Goal: Obtain resource: Download file/media

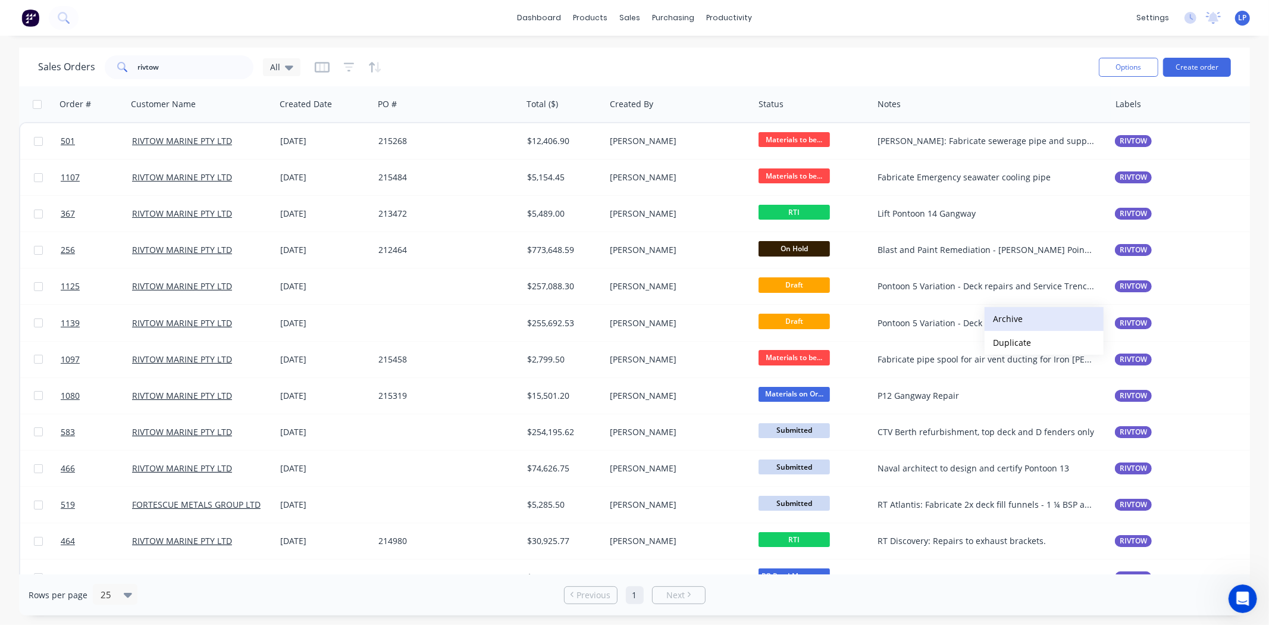
click at [1010, 324] on button "Archive" at bounding box center [1044, 319] width 119 height 24
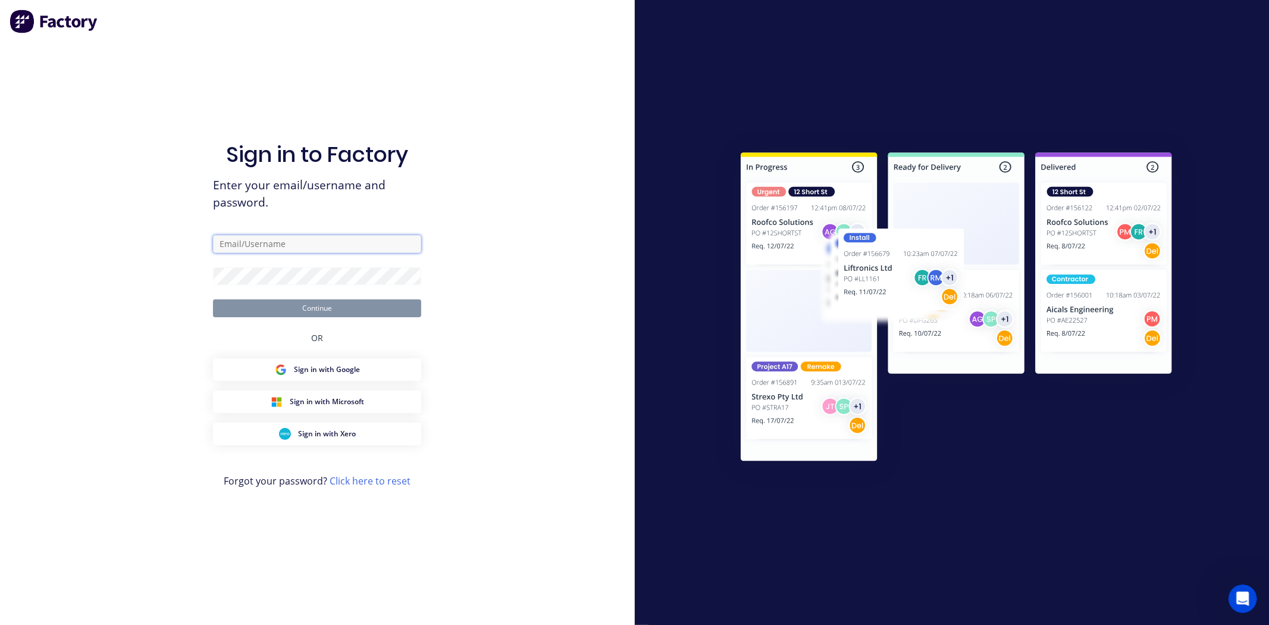
type input "[PERSON_NAME][EMAIL_ADDRESS][PERSON_NAME][DOMAIN_NAME]"
click at [311, 305] on button "Continue" at bounding box center [317, 308] width 208 height 18
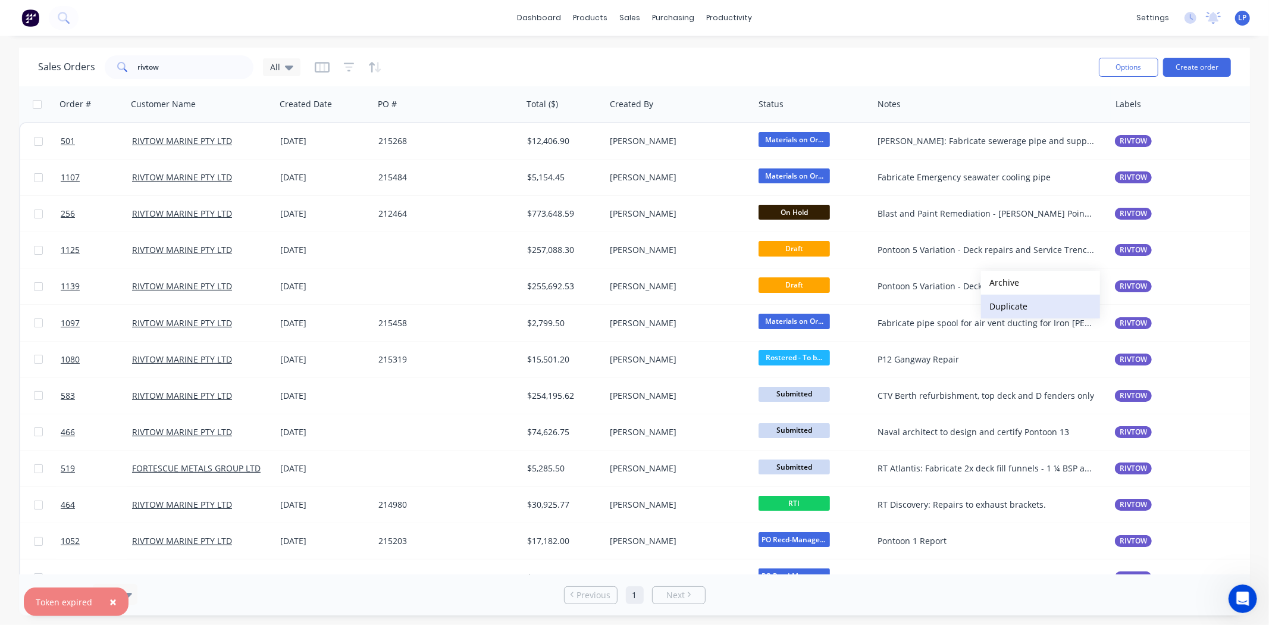
click at [1008, 302] on button "Duplicate" at bounding box center [1040, 306] width 119 height 24
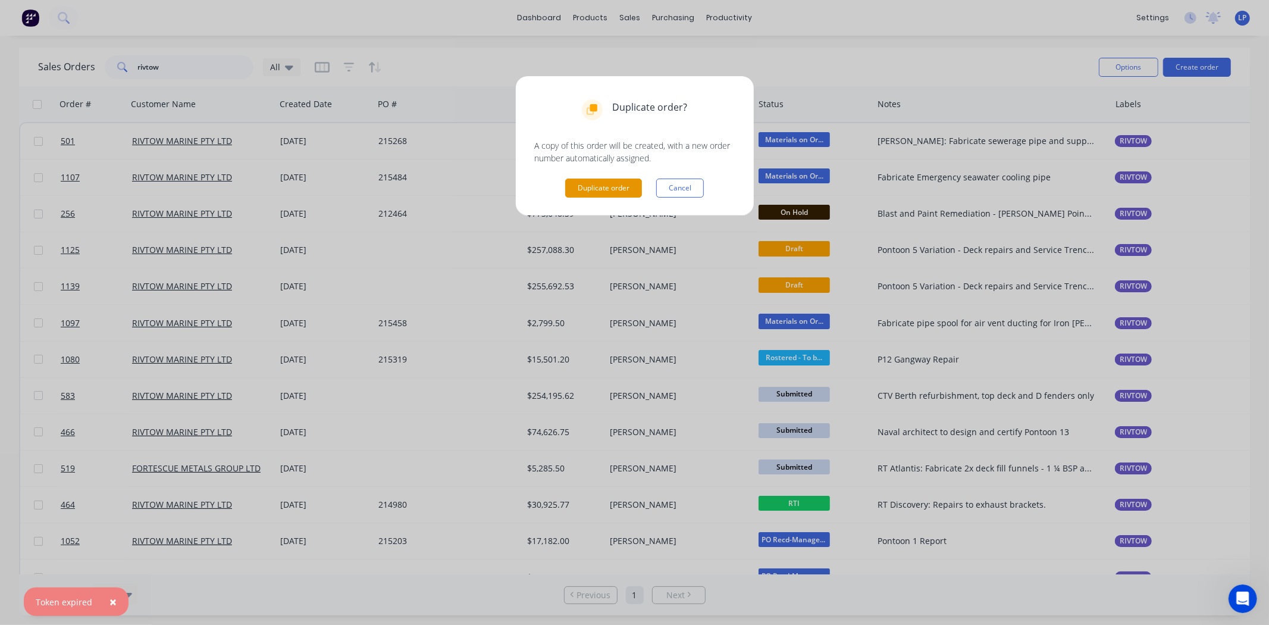
click at [619, 190] on button "Duplicate order" at bounding box center [603, 187] width 77 height 19
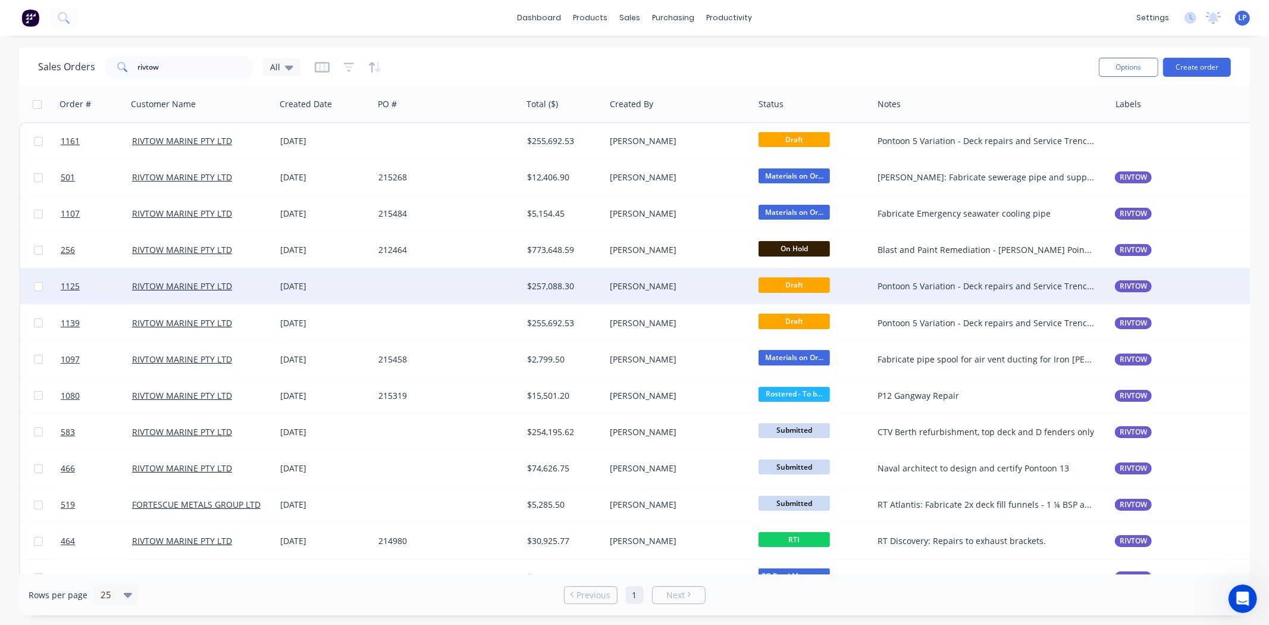
click at [361, 292] on div "[DATE]" at bounding box center [324, 286] width 89 height 12
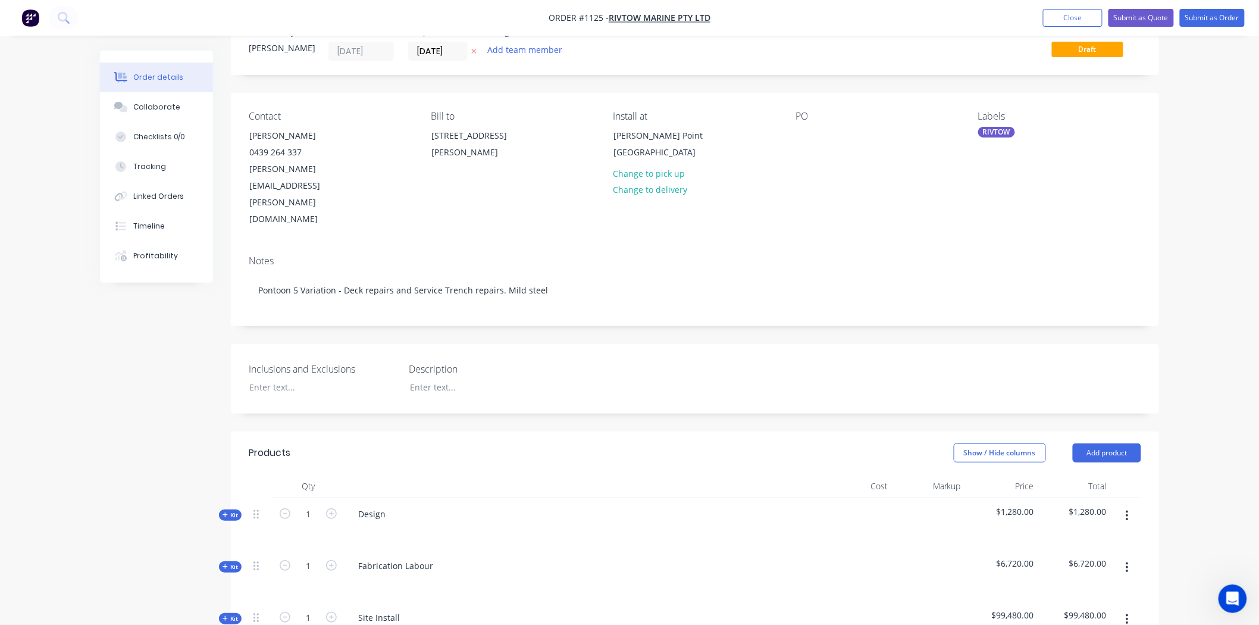
scroll to position [330, 0]
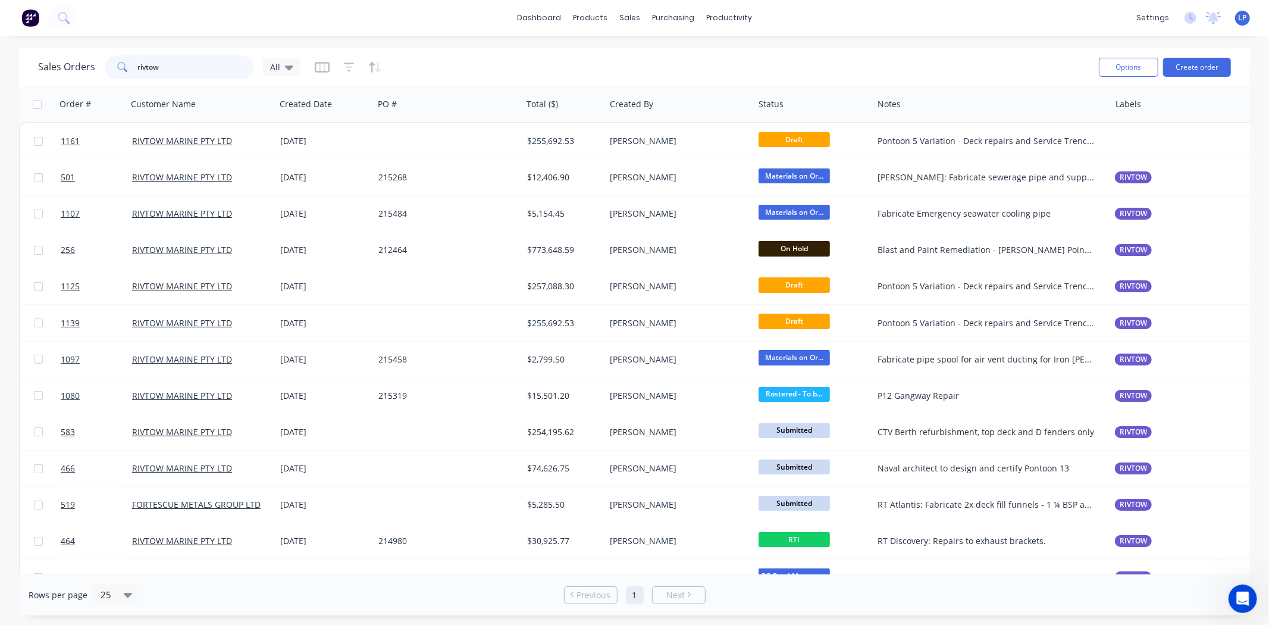
drag, startPoint x: 187, startPoint y: 69, endPoint x: 19, endPoint y: 76, distance: 167.9
click at [19, 76] on div "Sales Orders rivtow All Options Create order" at bounding box center [634, 67] width 1231 height 39
type input "striker"
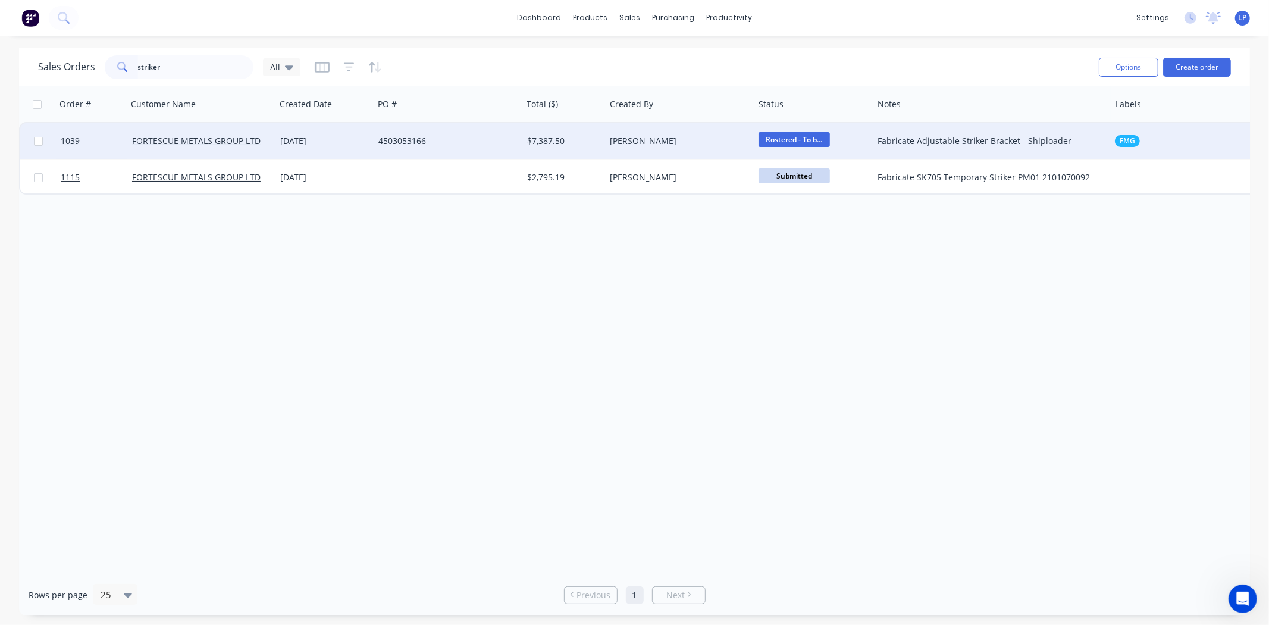
click at [471, 142] on div "4503053166" at bounding box center [444, 141] width 132 height 12
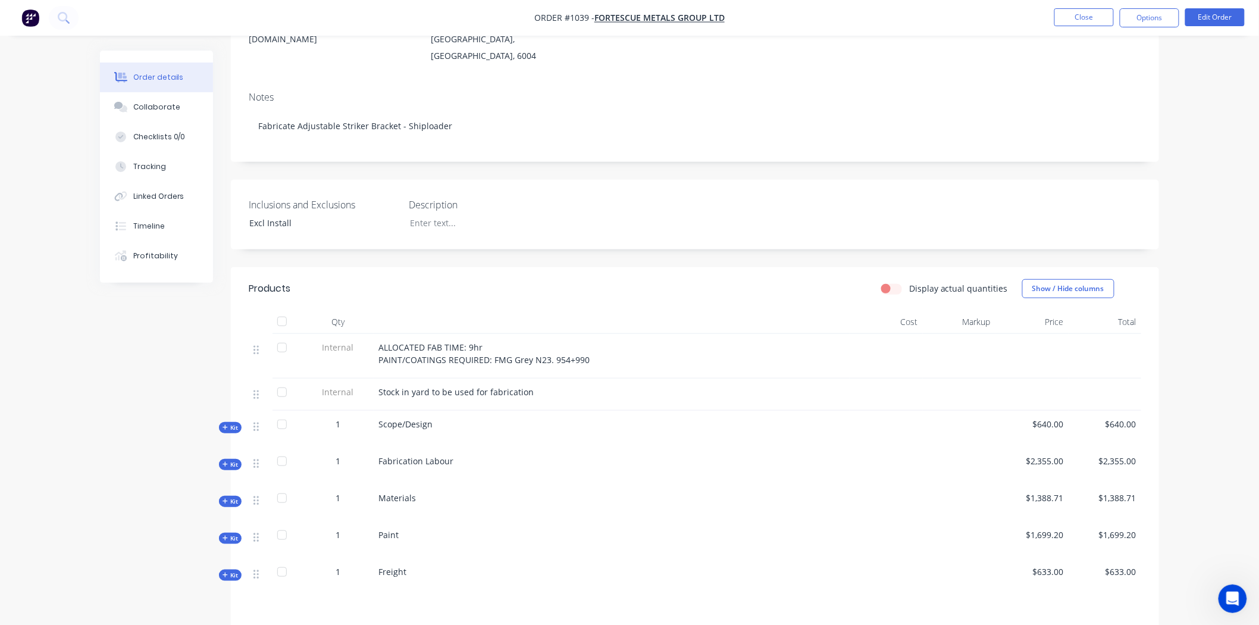
scroll to position [334, 0]
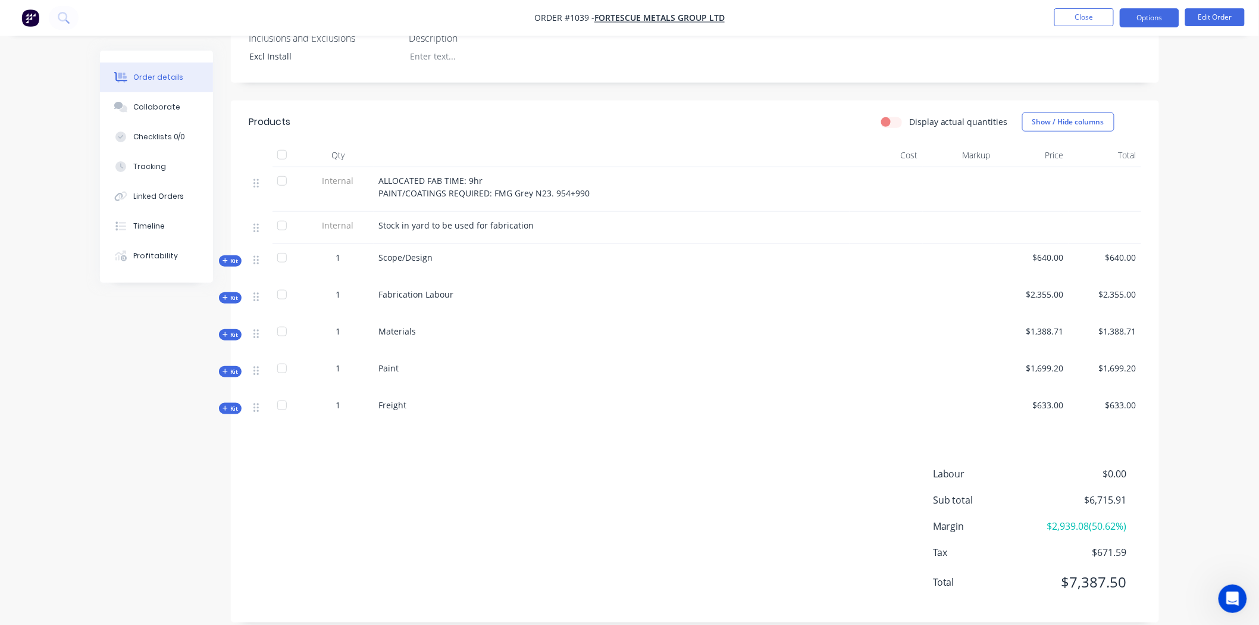
click at [1112, 24] on button "Options" at bounding box center [1149, 17] width 59 height 19
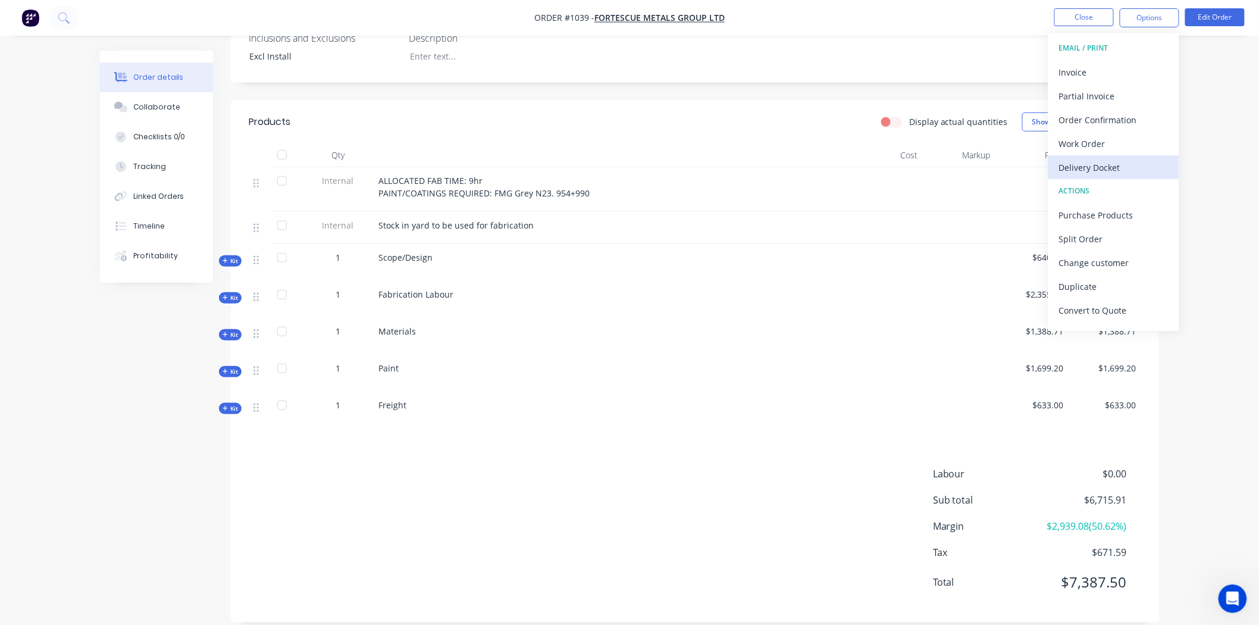
click at [1108, 164] on div "Delivery Docket" at bounding box center [1113, 167] width 109 height 17
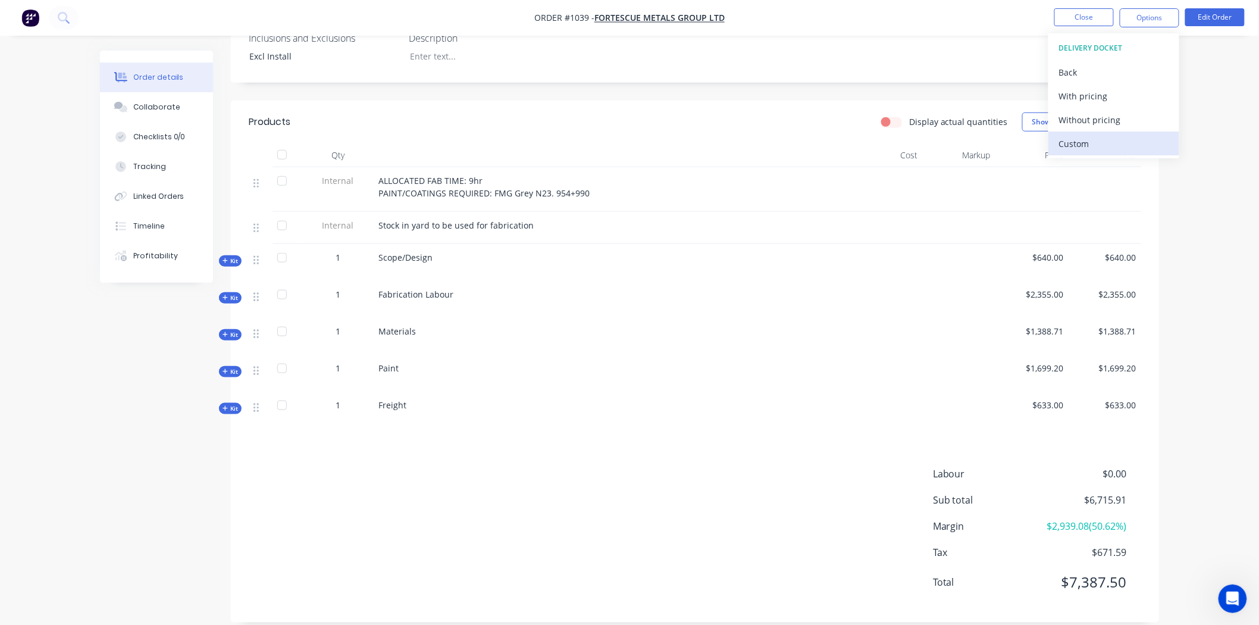
click at [1085, 139] on div "Custom" at bounding box center [1113, 143] width 109 height 17
click at [1093, 115] on div "Without pricing" at bounding box center [1113, 119] width 109 height 17
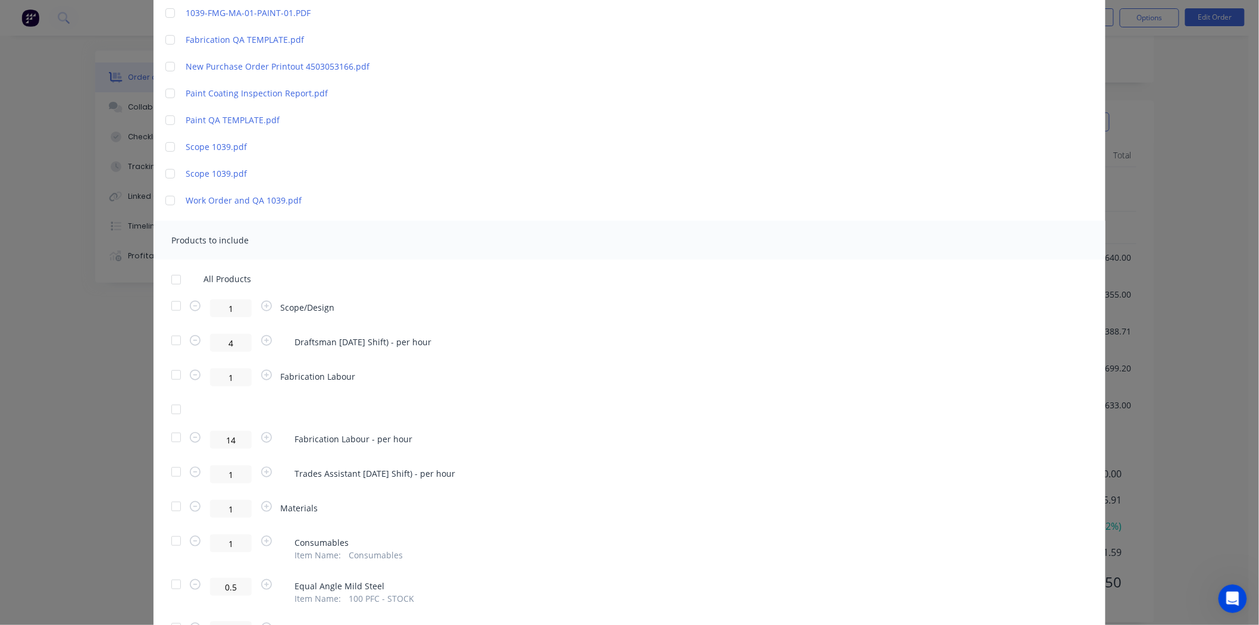
scroll to position [264, 0]
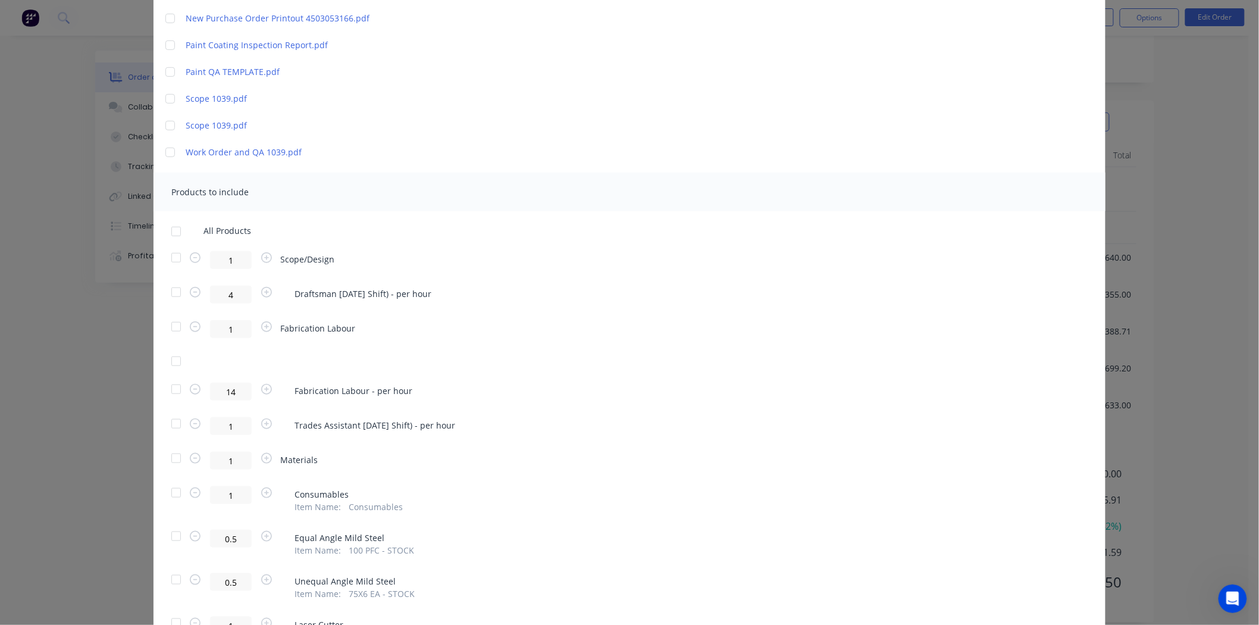
click at [170, 227] on div at bounding box center [176, 232] width 24 height 24
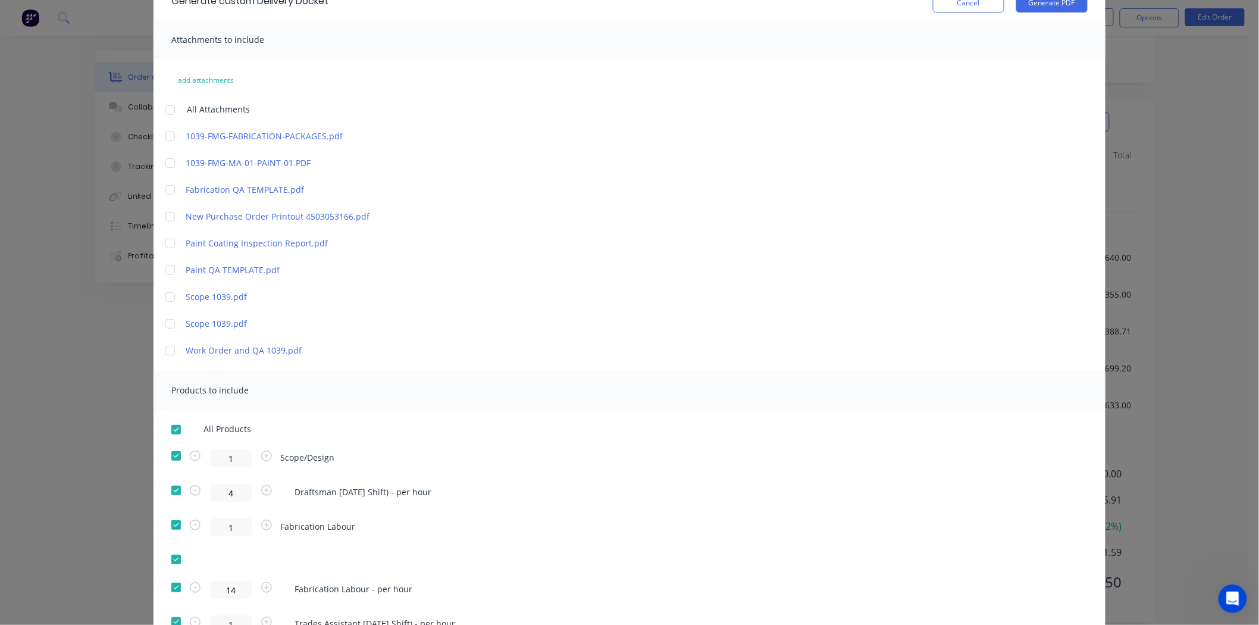
scroll to position [0, 0]
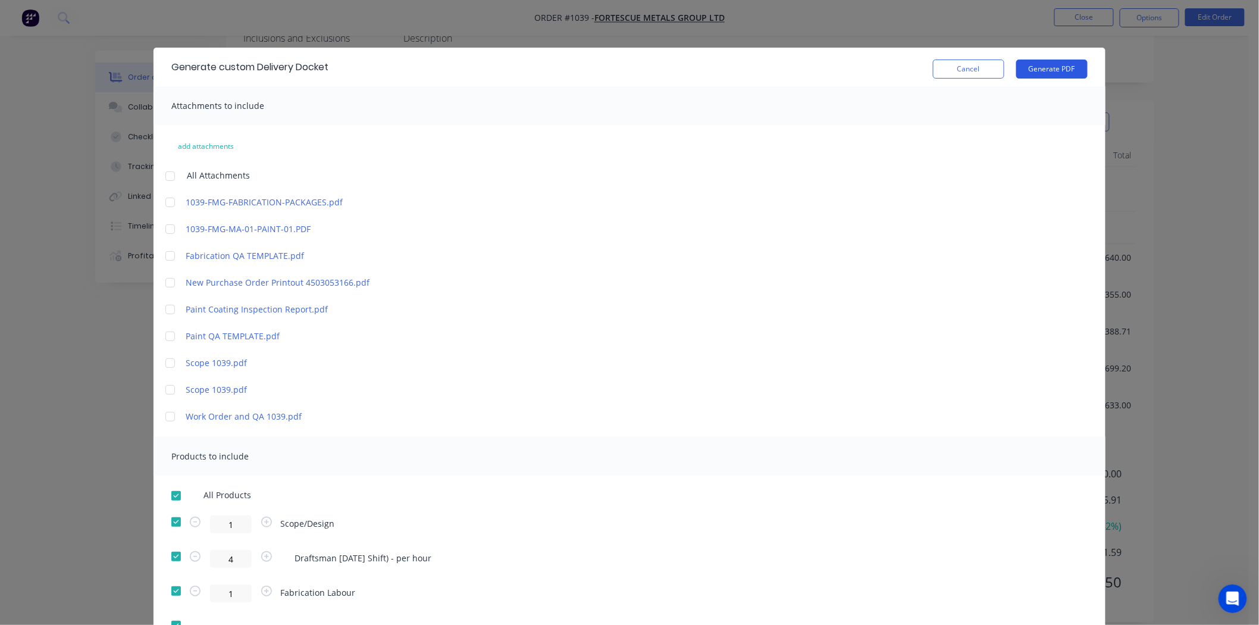
click at [1077, 63] on button "Generate PDF" at bounding box center [1051, 68] width 71 height 19
click at [979, 64] on button "Cancel" at bounding box center [968, 68] width 71 height 19
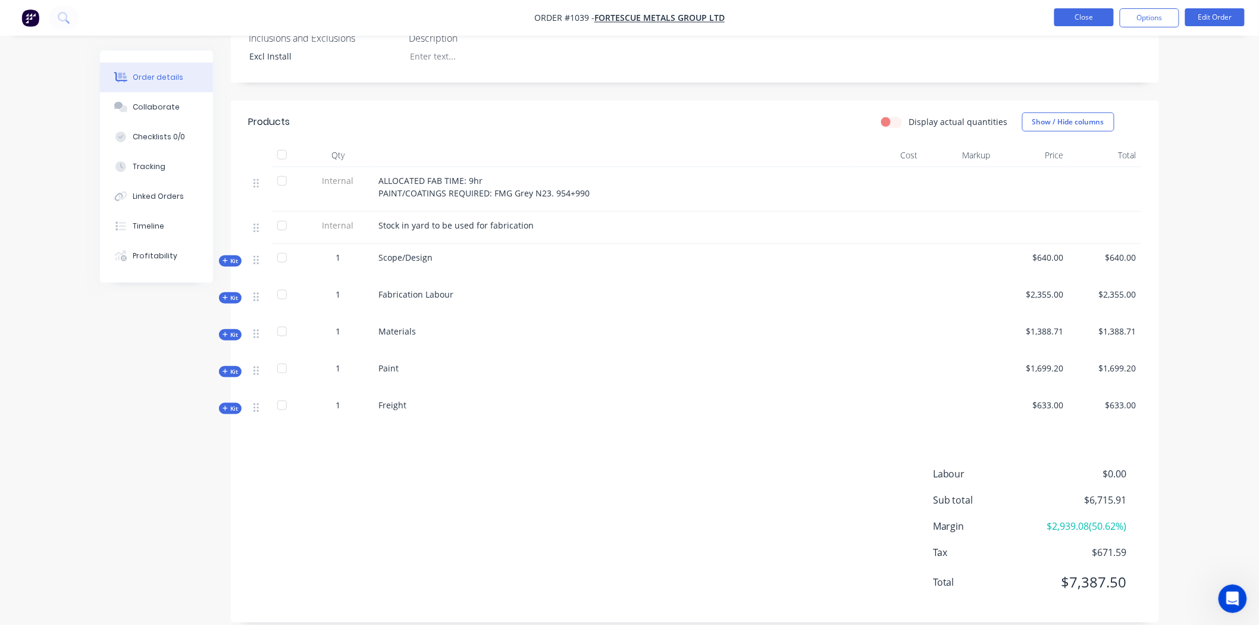
click at [1096, 15] on button "Close" at bounding box center [1083, 17] width 59 height 18
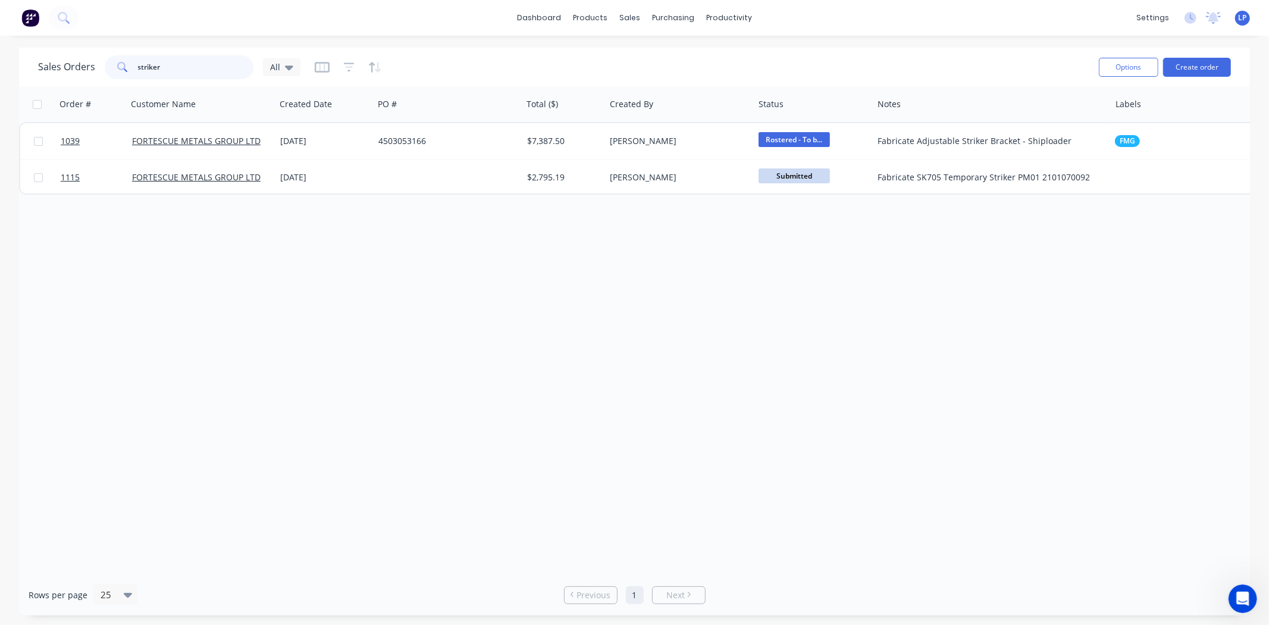
drag, startPoint x: 201, startPoint y: 69, endPoint x: 90, endPoint y: 64, distance: 111.4
click at [90, 65] on div "Sales Orders striker All" at bounding box center [169, 67] width 262 height 24
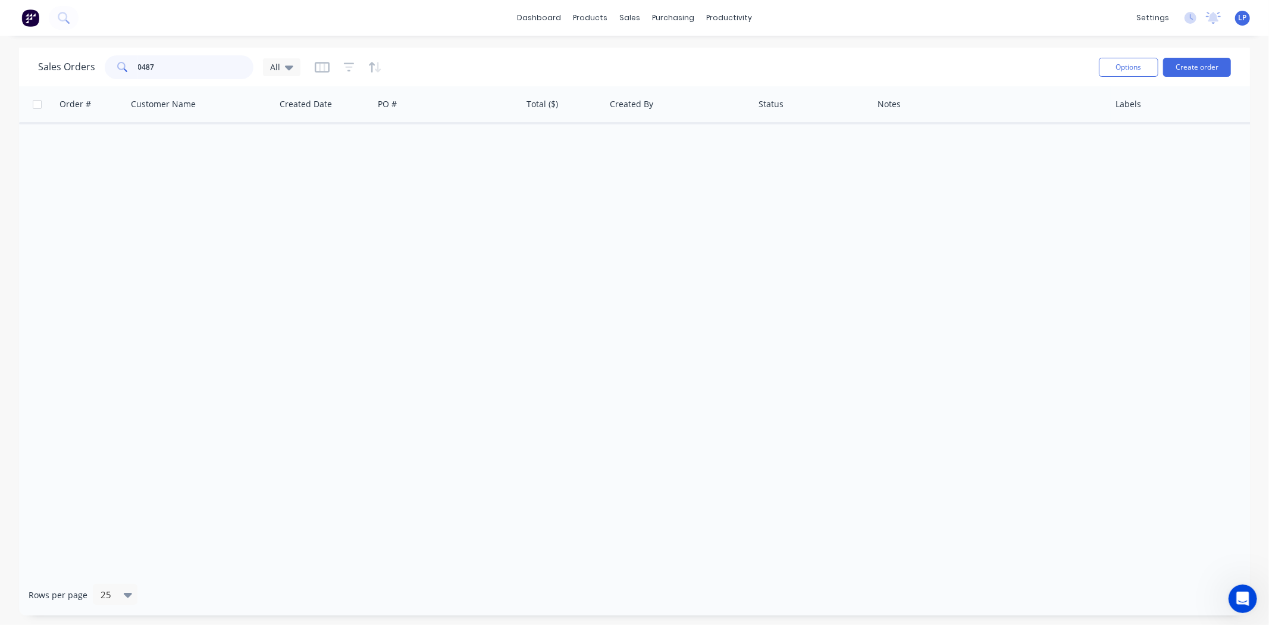
click at [138, 63] on input "0487" at bounding box center [196, 67] width 116 height 24
click at [140, 65] on input "0487" at bounding box center [196, 67] width 116 height 24
type input "487"
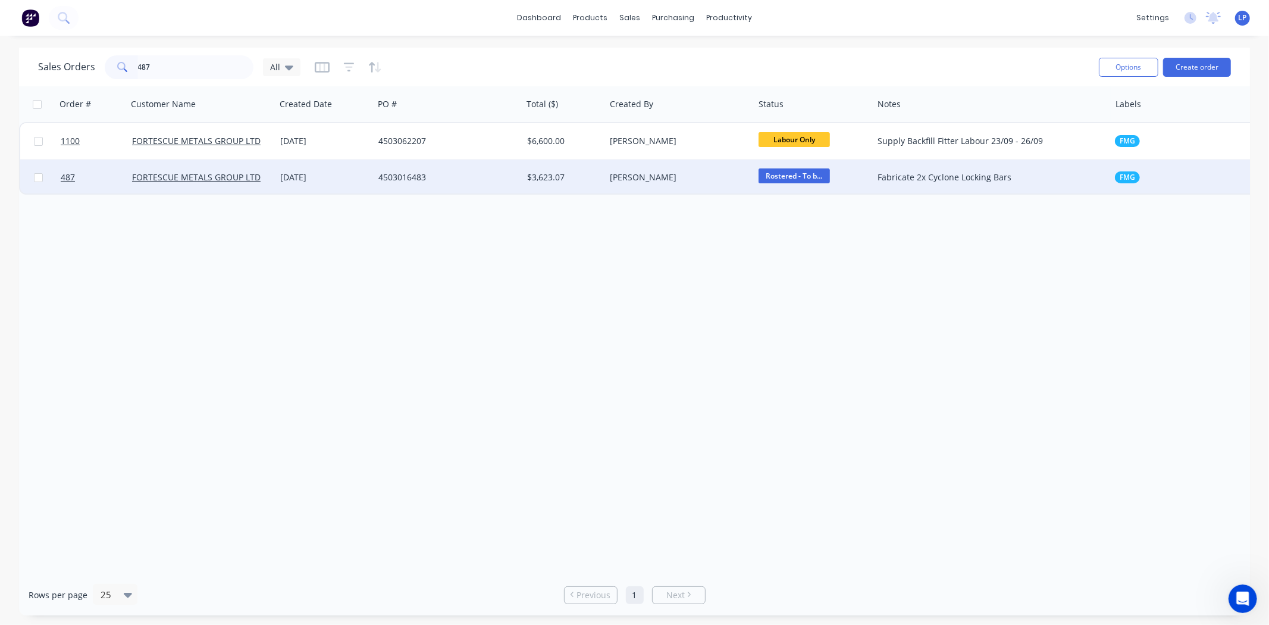
click at [441, 180] on div "4503016483" at bounding box center [444, 177] width 132 height 12
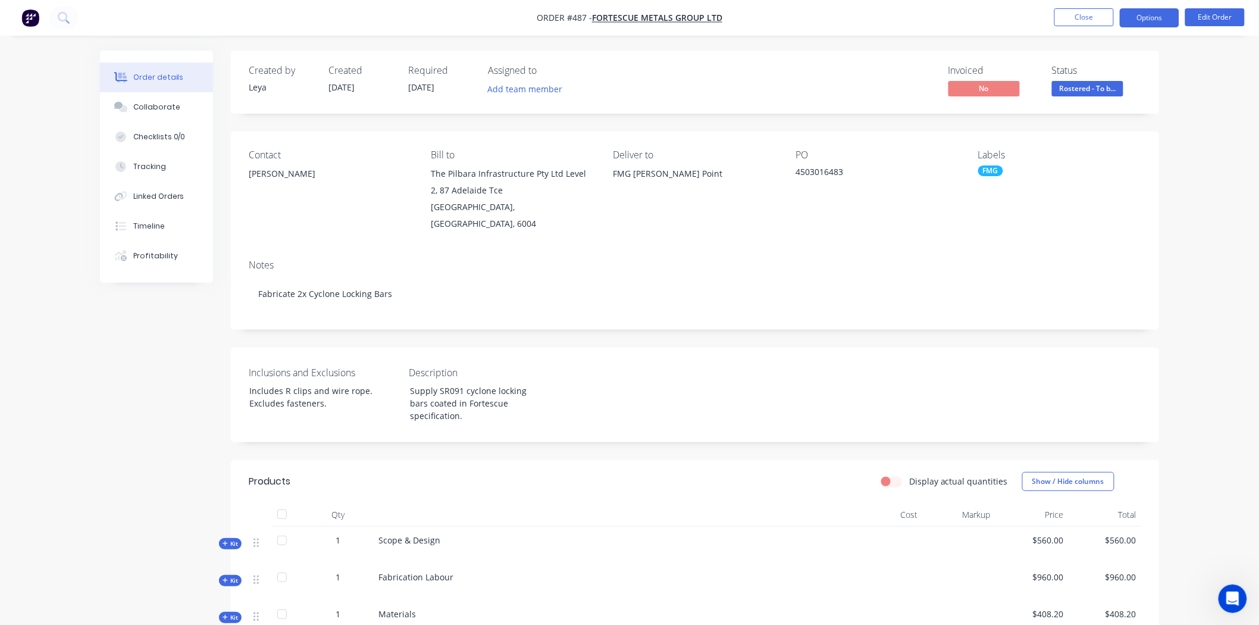
click at [1112, 18] on button "Options" at bounding box center [1149, 17] width 59 height 19
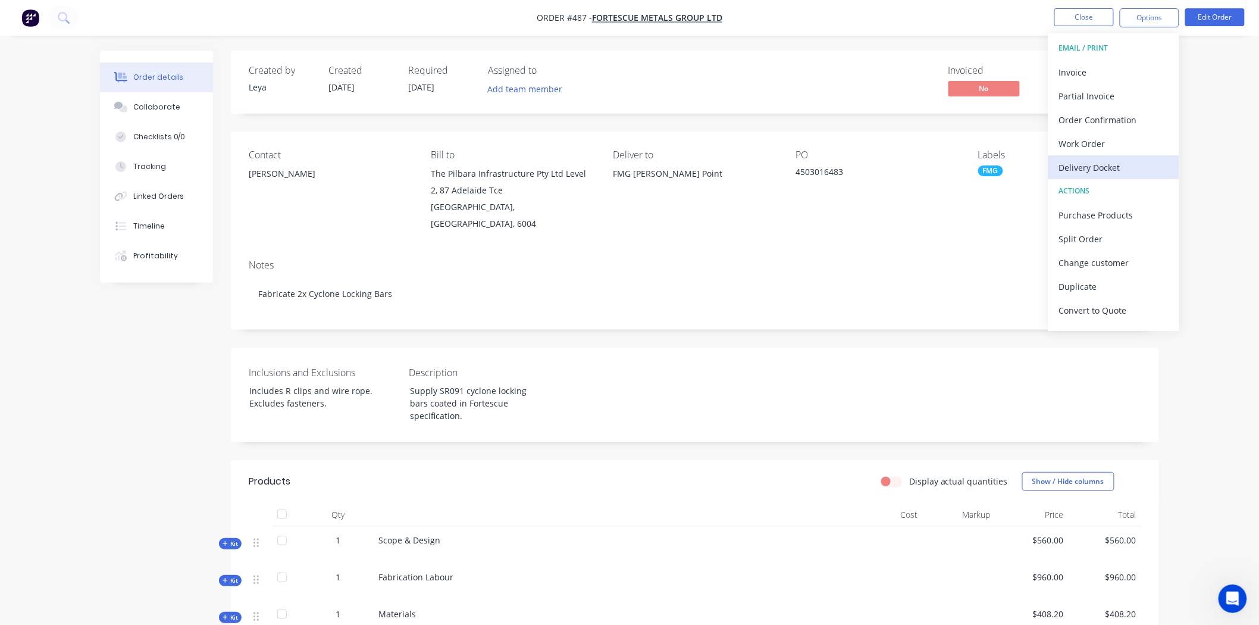
click at [1091, 171] on div "Delivery Docket" at bounding box center [1113, 167] width 109 height 17
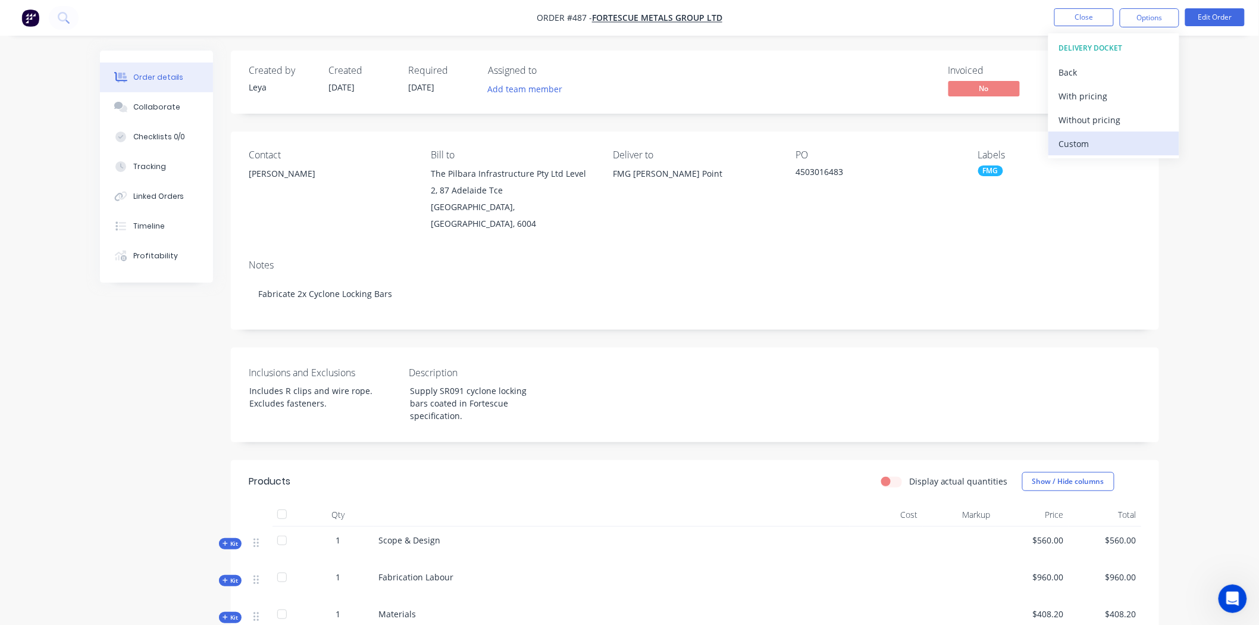
click at [1095, 144] on div "Custom" at bounding box center [1113, 143] width 109 height 17
click at [1098, 112] on div "Without pricing" at bounding box center [1113, 119] width 109 height 17
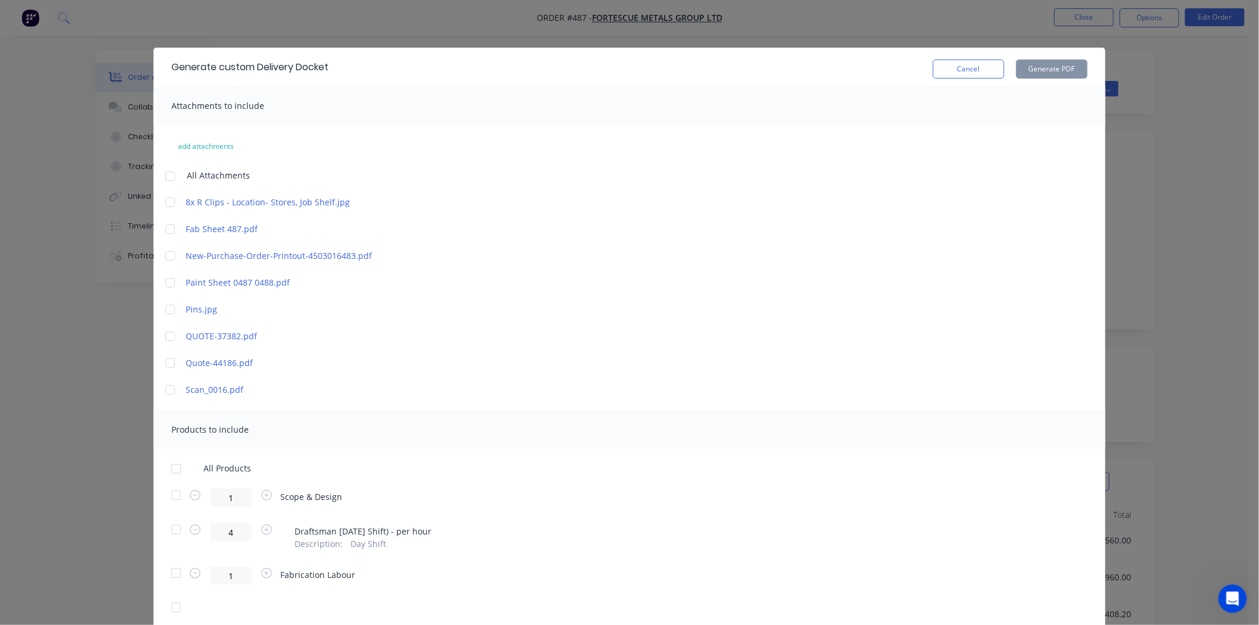
click at [168, 464] on div at bounding box center [176, 469] width 24 height 24
click at [1053, 62] on button "Generate PDF" at bounding box center [1051, 68] width 71 height 19
click at [974, 78] on button "Cancel" at bounding box center [968, 68] width 71 height 19
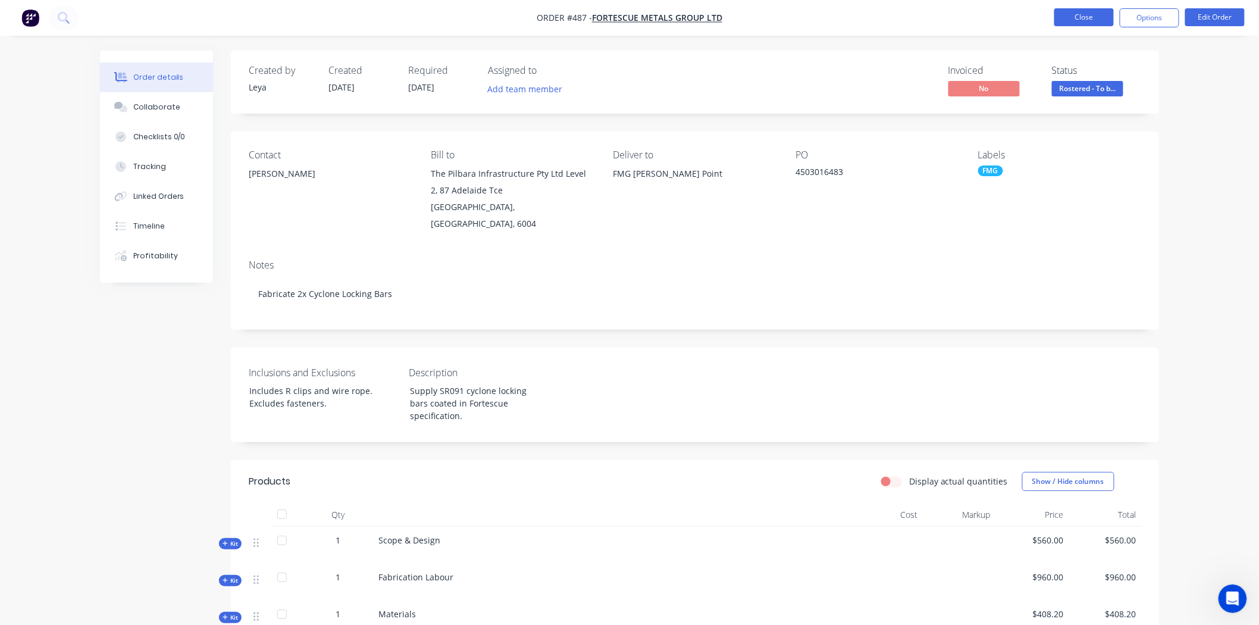
click at [1078, 18] on button "Close" at bounding box center [1083, 17] width 59 height 18
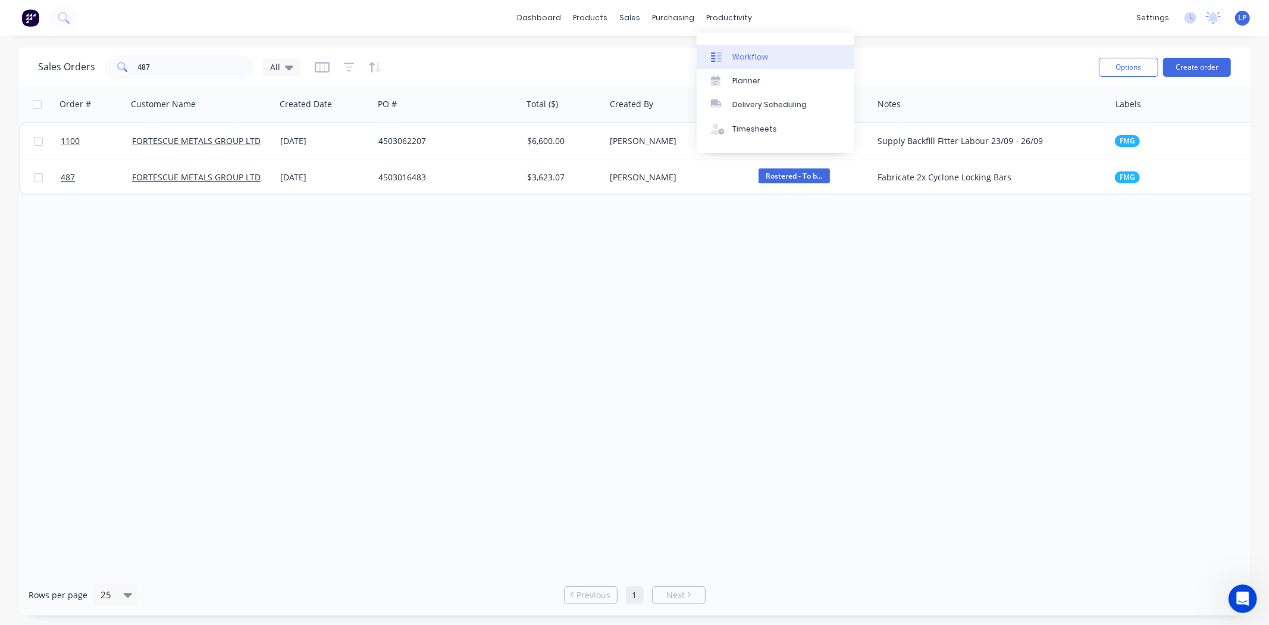
click at [762, 55] on div "Workflow" at bounding box center [750, 57] width 36 height 11
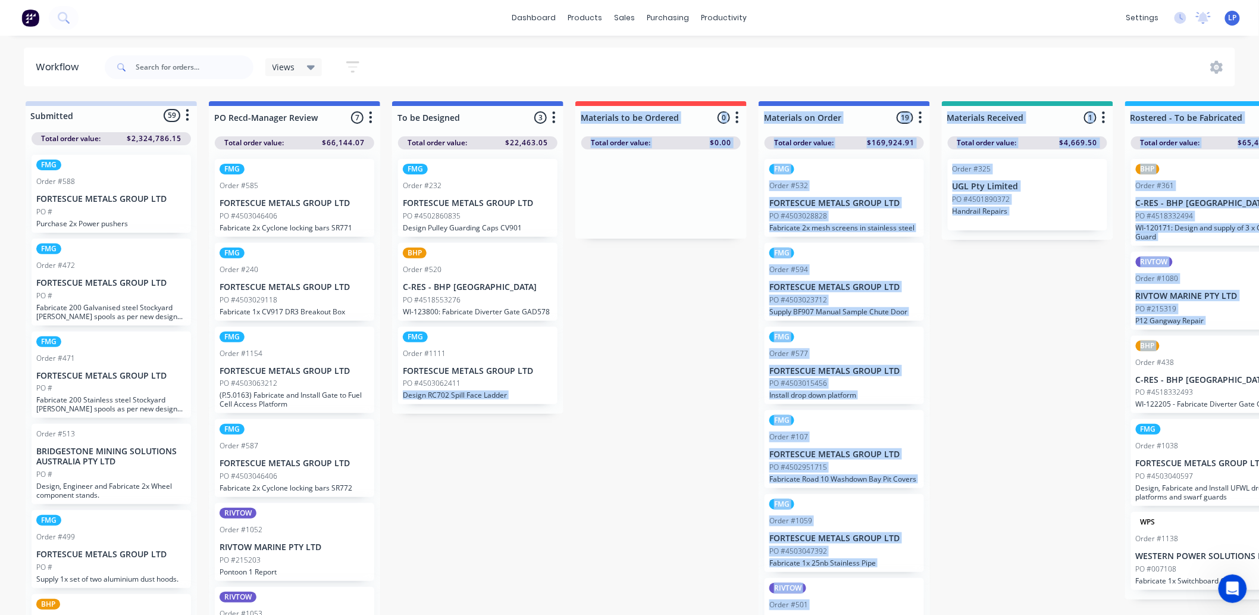
drag, startPoint x: 1065, startPoint y: 357, endPoint x: 589, endPoint y: 377, distance: 477.0
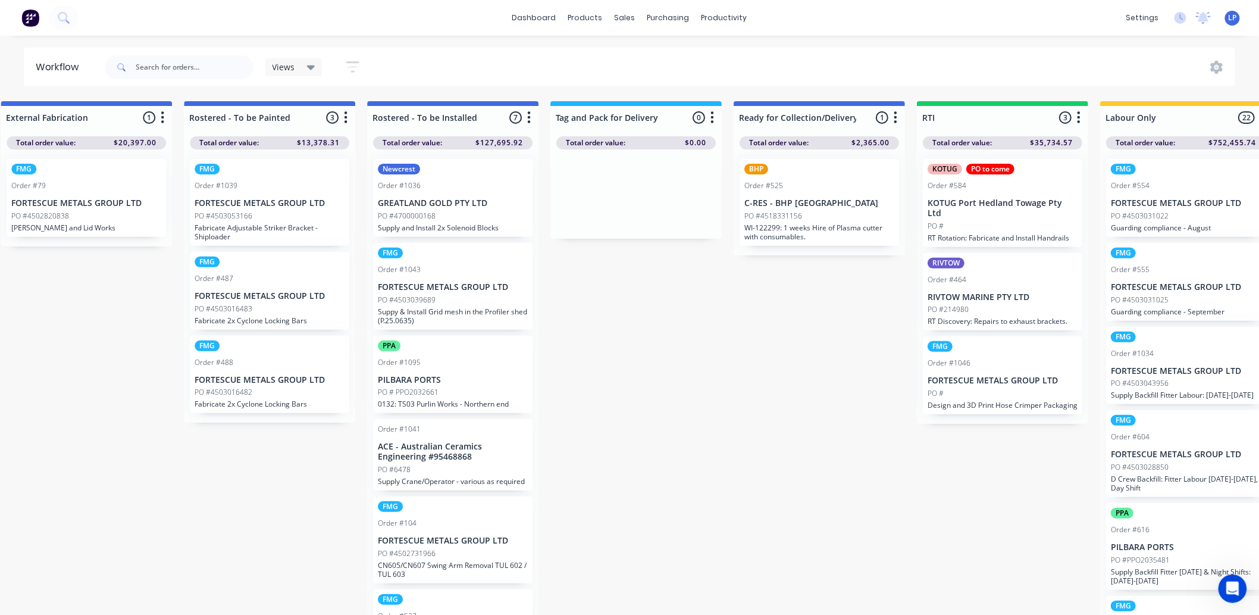
scroll to position [0, 1306]
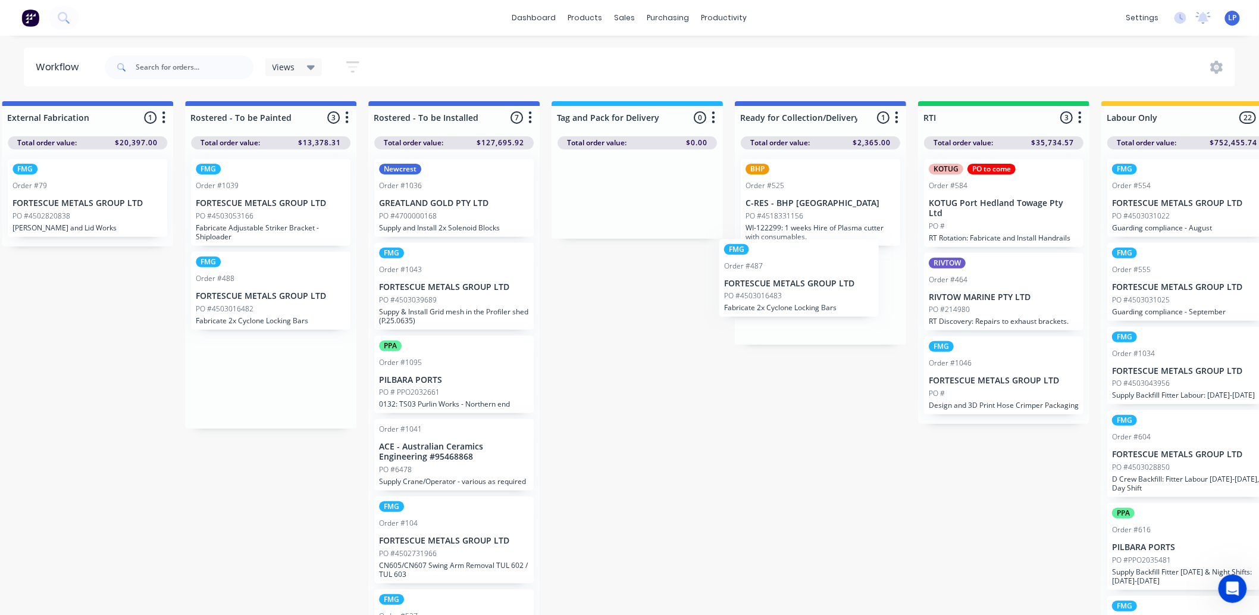
drag, startPoint x: 253, startPoint y: 299, endPoint x: 786, endPoint y: 287, distance: 533.8
click at [786, 287] on div "Submitted 59 Status colour #CDDAF4 hex #CDDAF4 Save Cancel Summaries Total orde…" at bounding box center [281, 361] width 3192 height 520
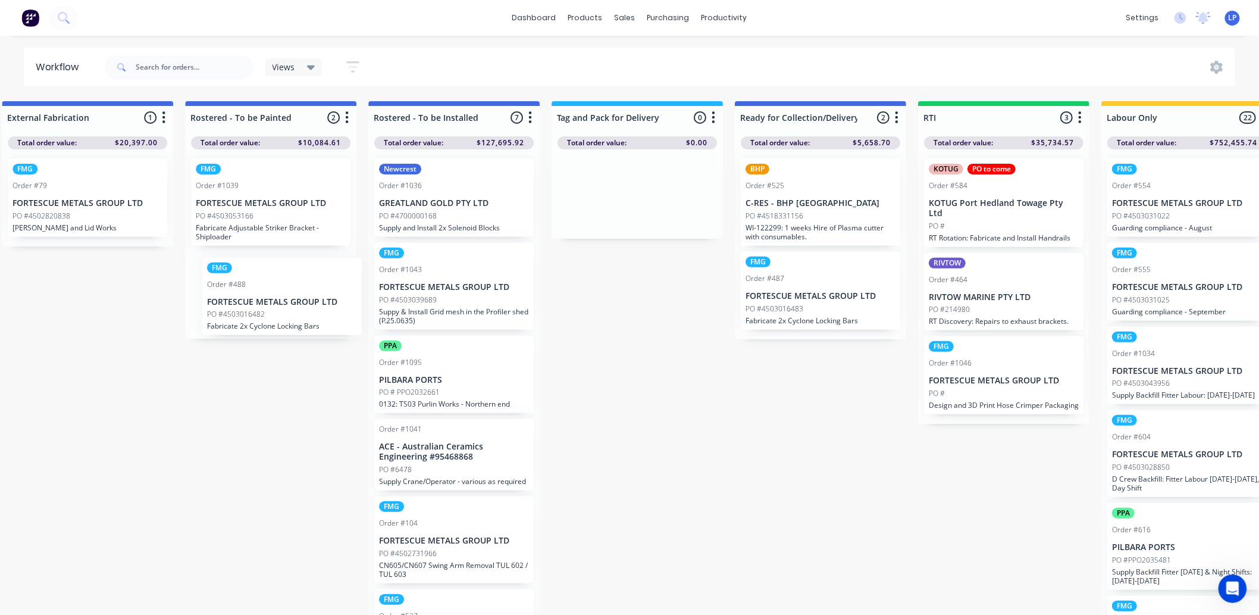
scroll to position [0, 1303]
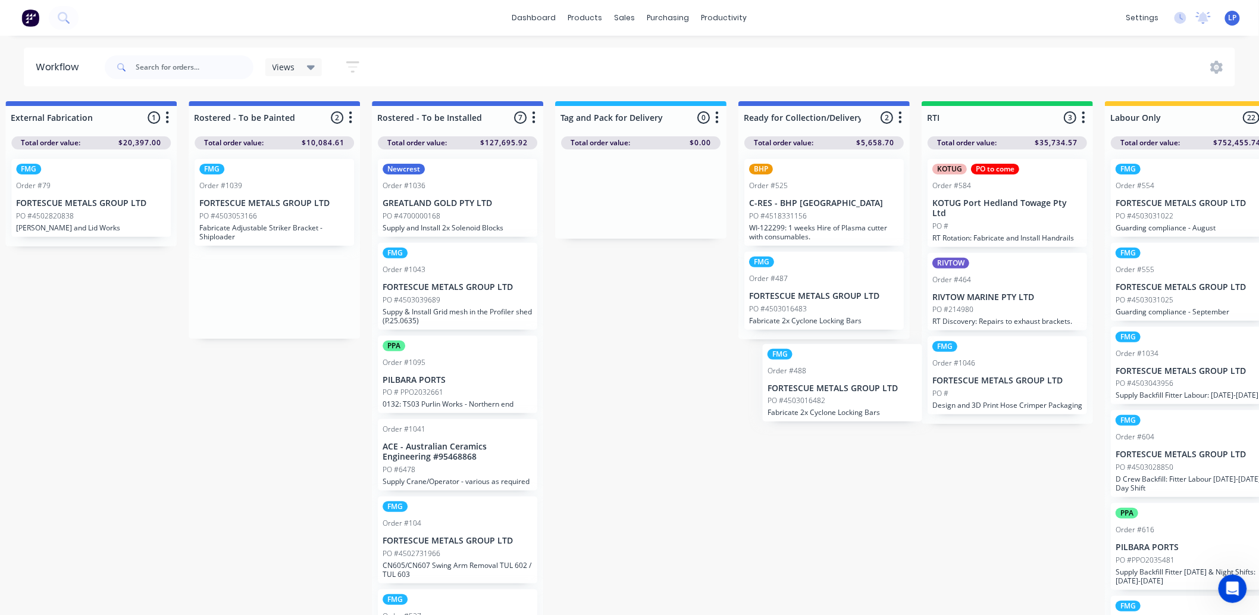
drag, startPoint x: 278, startPoint y: 286, endPoint x: 854, endPoint y: 380, distance: 583.5
click at [854, 380] on div "Submitted 59 Status colour #CDDAF4 hex #CDDAF4 Save Cancel Summaries Total orde…" at bounding box center [284, 361] width 3192 height 520
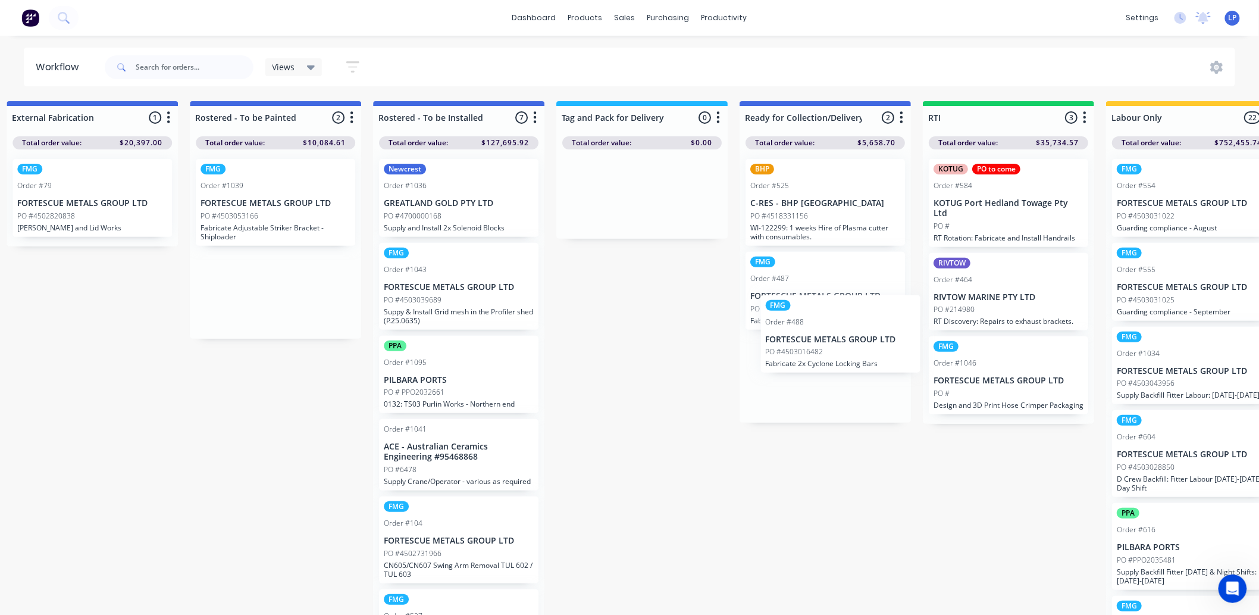
drag, startPoint x: 268, startPoint y: 283, endPoint x: 838, endPoint y: 330, distance: 571.9
click at [838, 330] on div "Submitted 59 Status colour #CDDAF4 hex #CDDAF4 Save Cancel Summaries Total orde…" at bounding box center [285, 361] width 3192 height 520
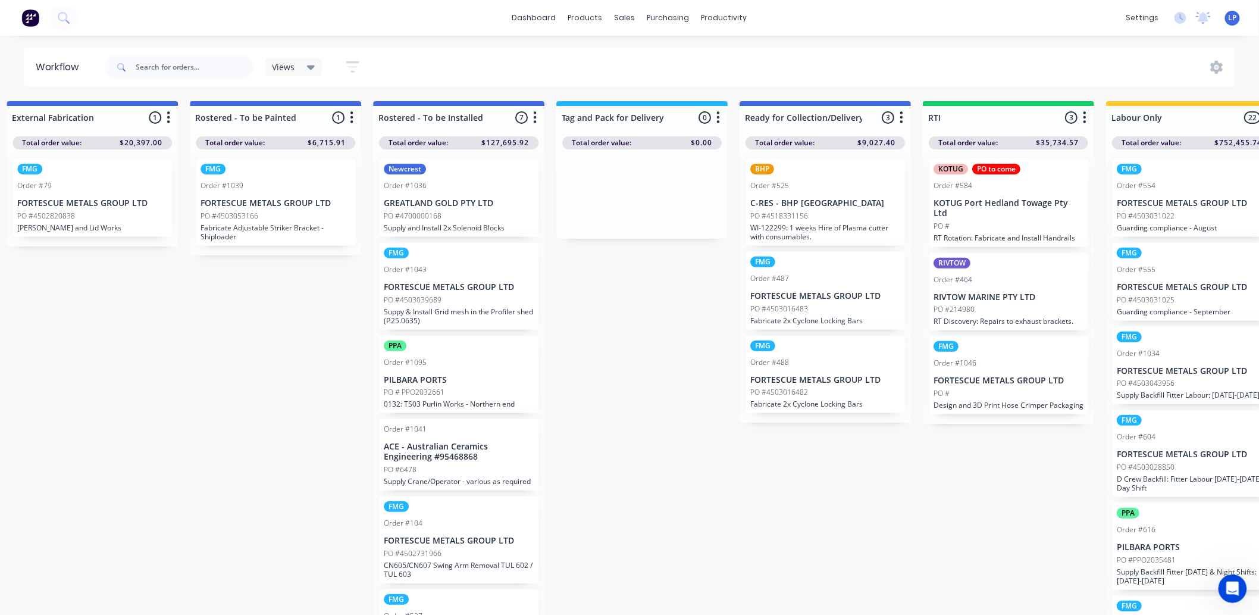
click at [813, 375] on p "FORTESCUE METALS GROUP LTD" at bounding box center [825, 380] width 150 height 10
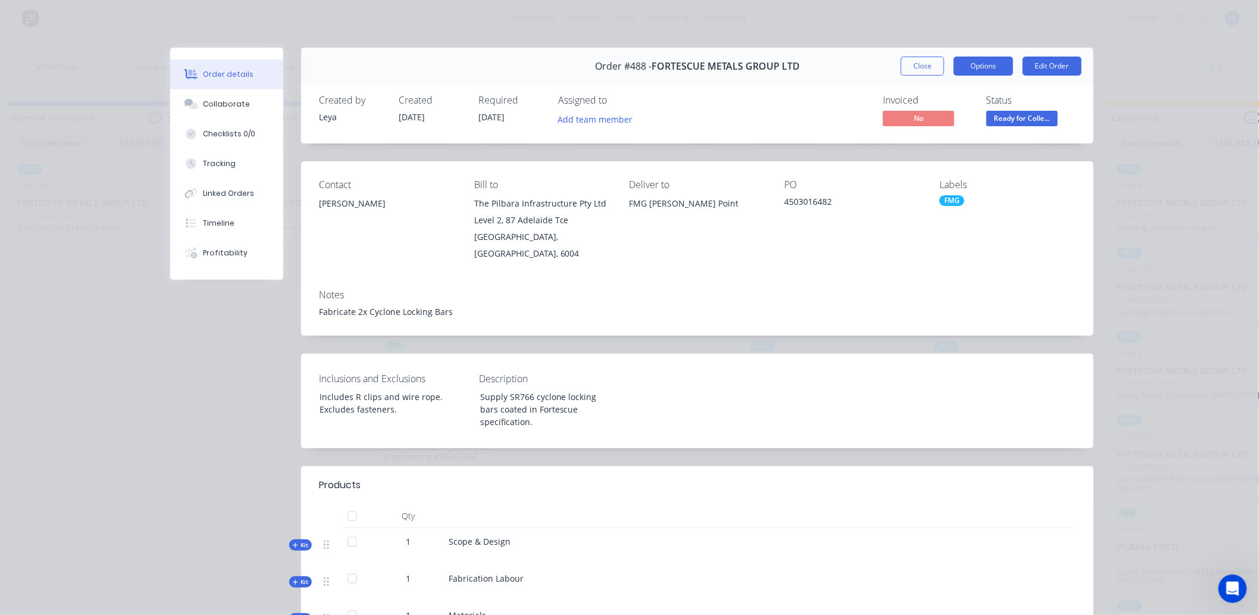
click at [986, 64] on button "Options" at bounding box center [983, 66] width 59 height 19
click at [935, 141] on div "Delivery Docket" at bounding box center [951, 144] width 104 height 17
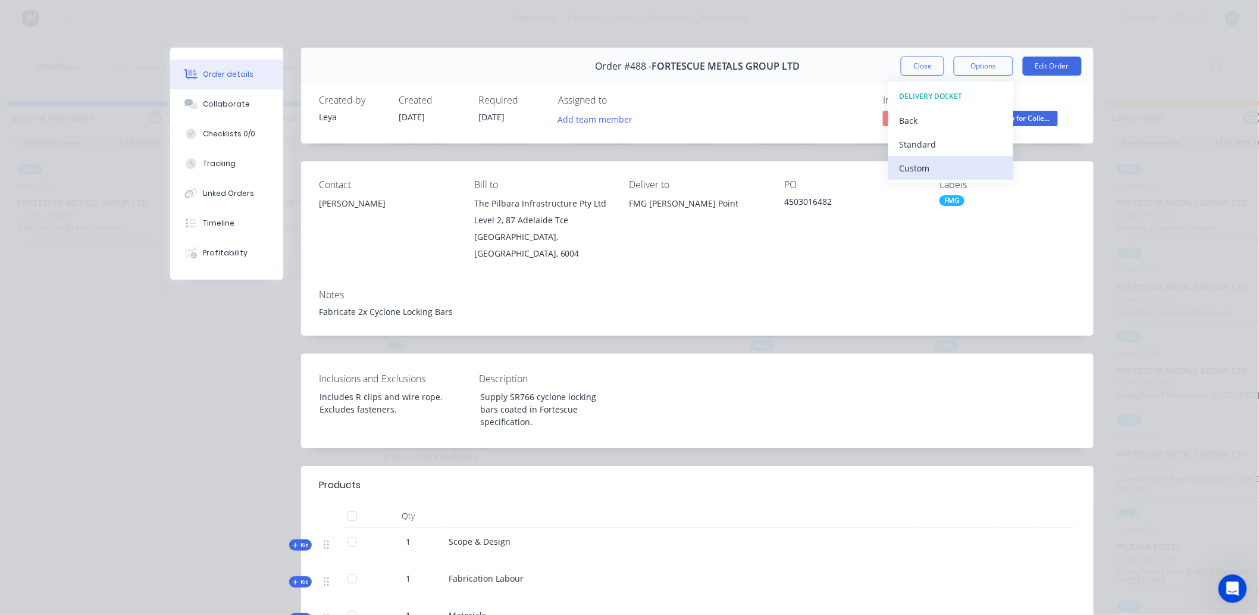
click at [921, 173] on div "Custom" at bounding box center [951, 167] width 104 height 17
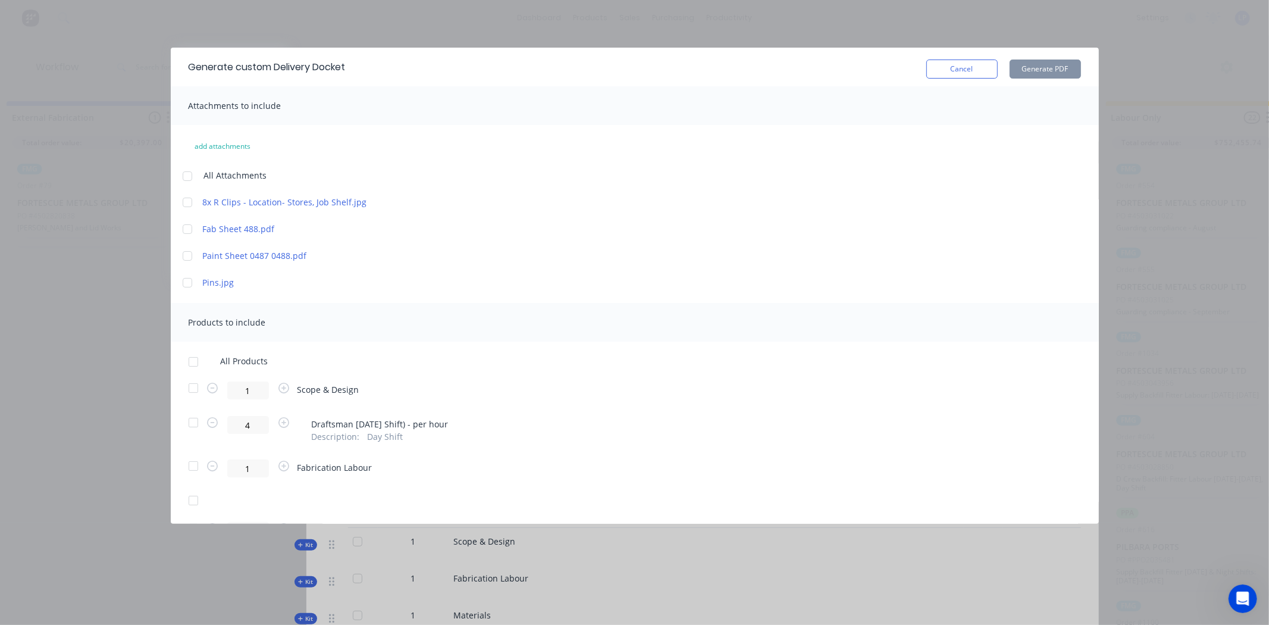
click at [189, 358] on div at bounding box center [193, 362] width 24 height 24
click at [1019, 69] on button "Generate PDF" at bounding box center [1045, 68] width 71 height 19
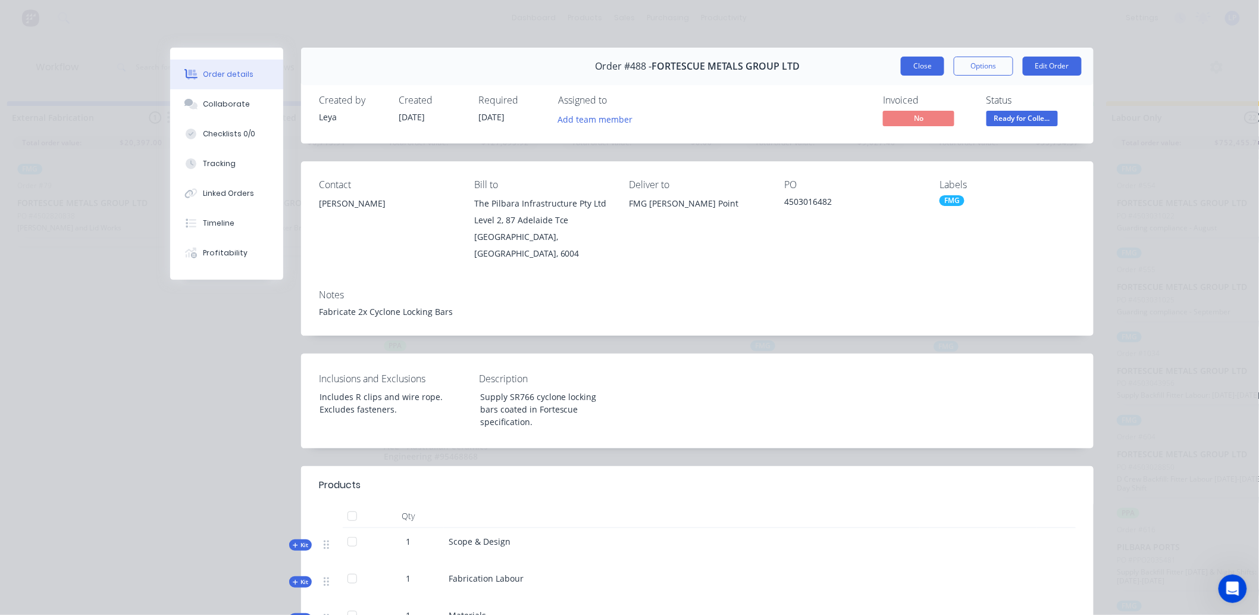
click at [911, 66] on button "Close" at bounding box center [922, 66] width 43 height 19
